Goal: Task Accomplishment & Management: Manage account settings

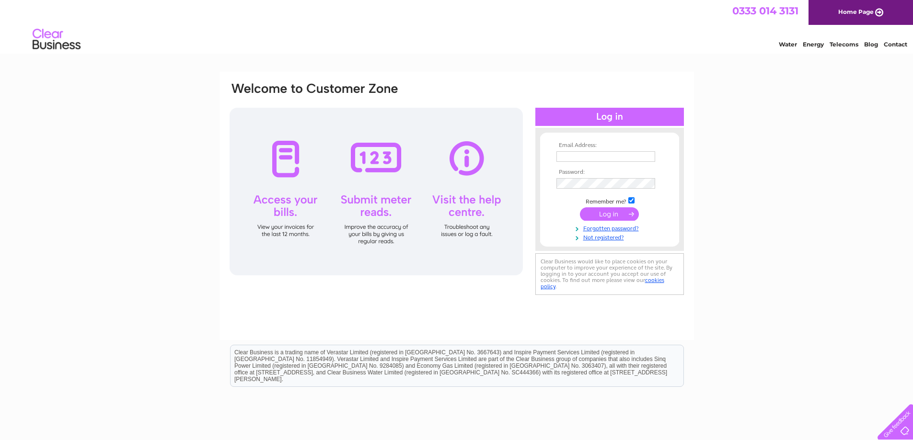
click at [654, 155] on input "text" at bounding box center [605, 156] width 99 height 11
type input "accounts@hairproducts.co.uk"
click at [606, 217] on input "submit" at bounding box center [609, 214] width 59 height 13
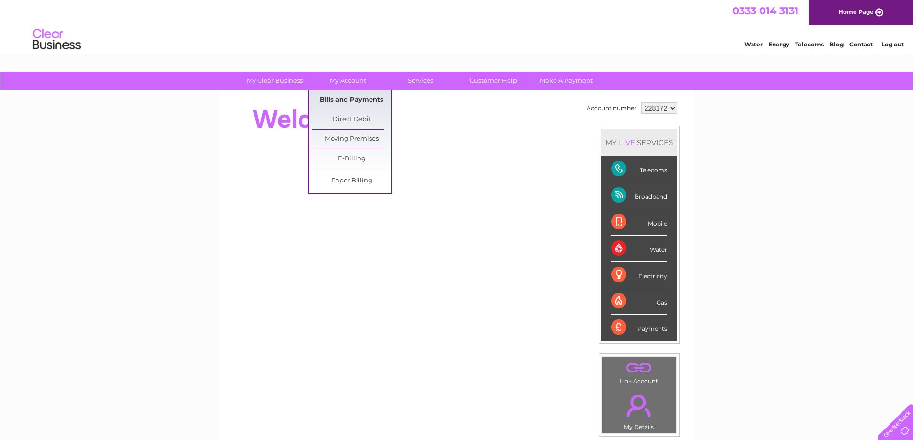
click at [345, 99] on link "Bills and Payments" at bounding box center [351, 100] width 79 height 19
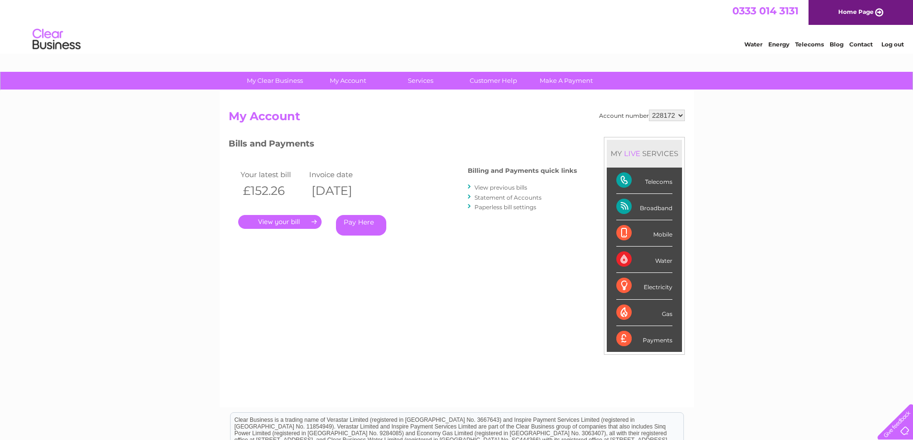
click at [283, 220] on link "." at bounding box center [279, 222] width 83 height 14
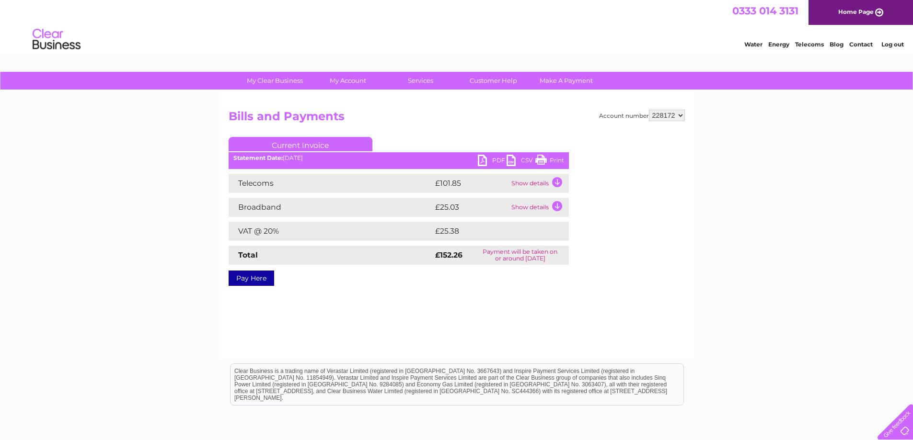
click at [485, 159] on link "PDF" at bounding box center [492, 162] width 29 height 14
click at [901, 43] on link "Log out" at bounding box center [892, 44] width 23 height 7
